Goal: Find specific page/section: Find specific page/section

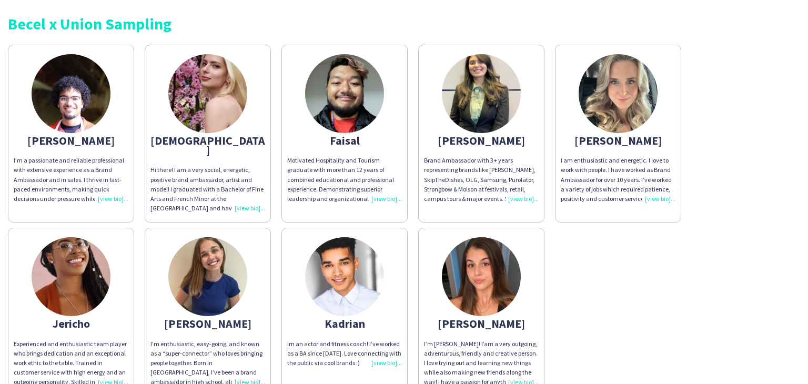
click at [494, 249] on img at bounding box center [481, 276] width 79 height 79
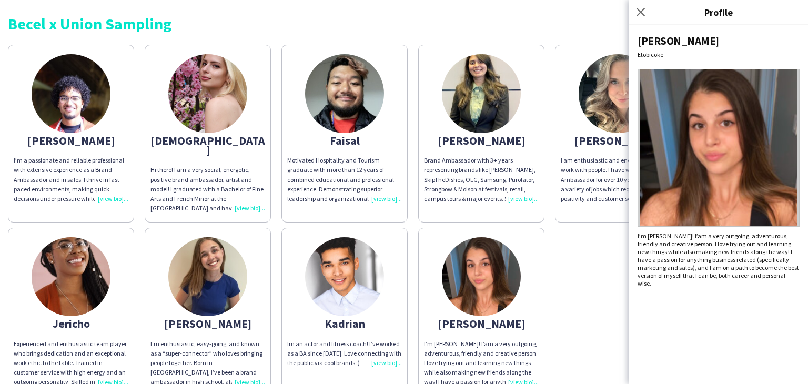
click at [216, 94] on img at bounding box center [207, 93] width 79 height 79
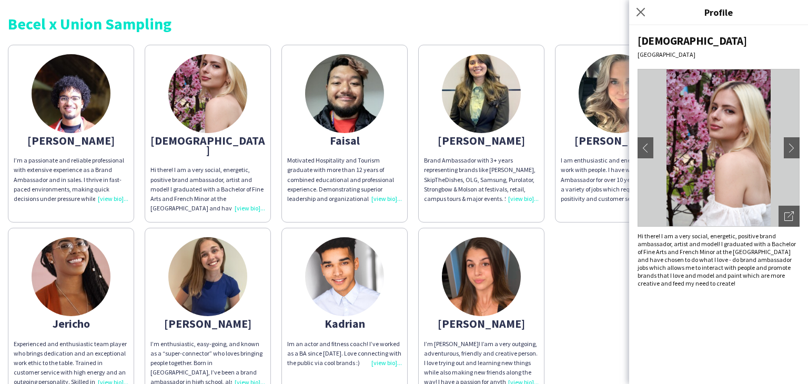
click at [492, 257] on img at bounding box center [481, 276] width 79 height 79
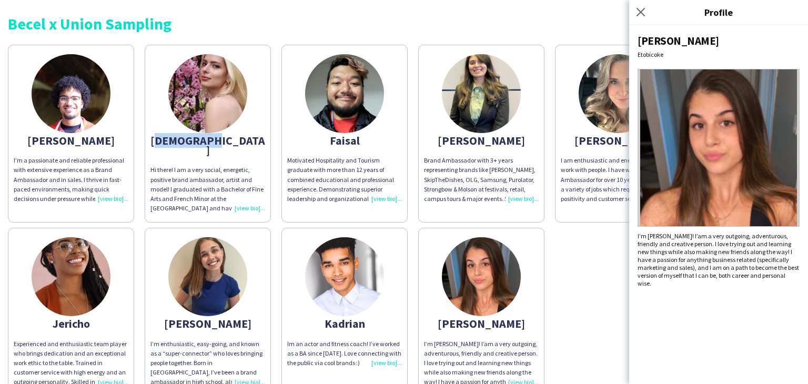
drag, startPoint x: 235, startPoint y: 140, endPoint x: 181, endPoint y: 140, distance: 53.6
click at [181, 140] on div "[DEMOGRAPHIC_DATA]" at bounding box center [207, 145] width 115 height 19
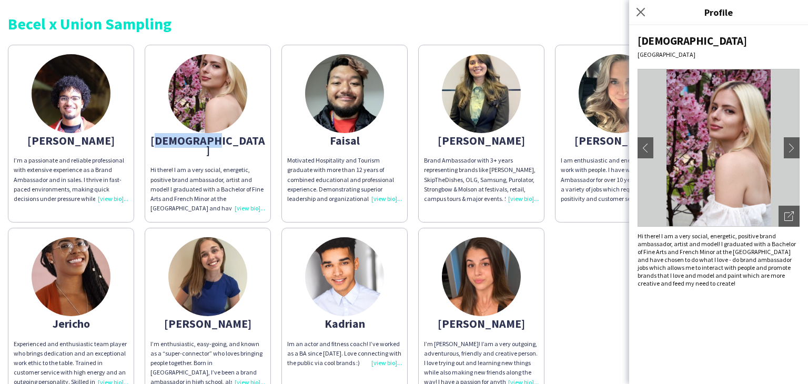
copy div "[DEMOGRAPHIC_DATA]"
